Goal: Check status

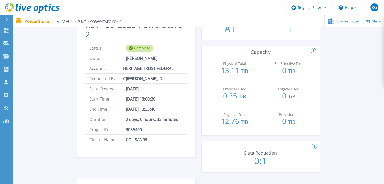
scroll to position [89, 0]
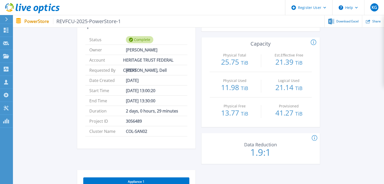
scroll to position [96, 0]
